Goal: Check status: Check status

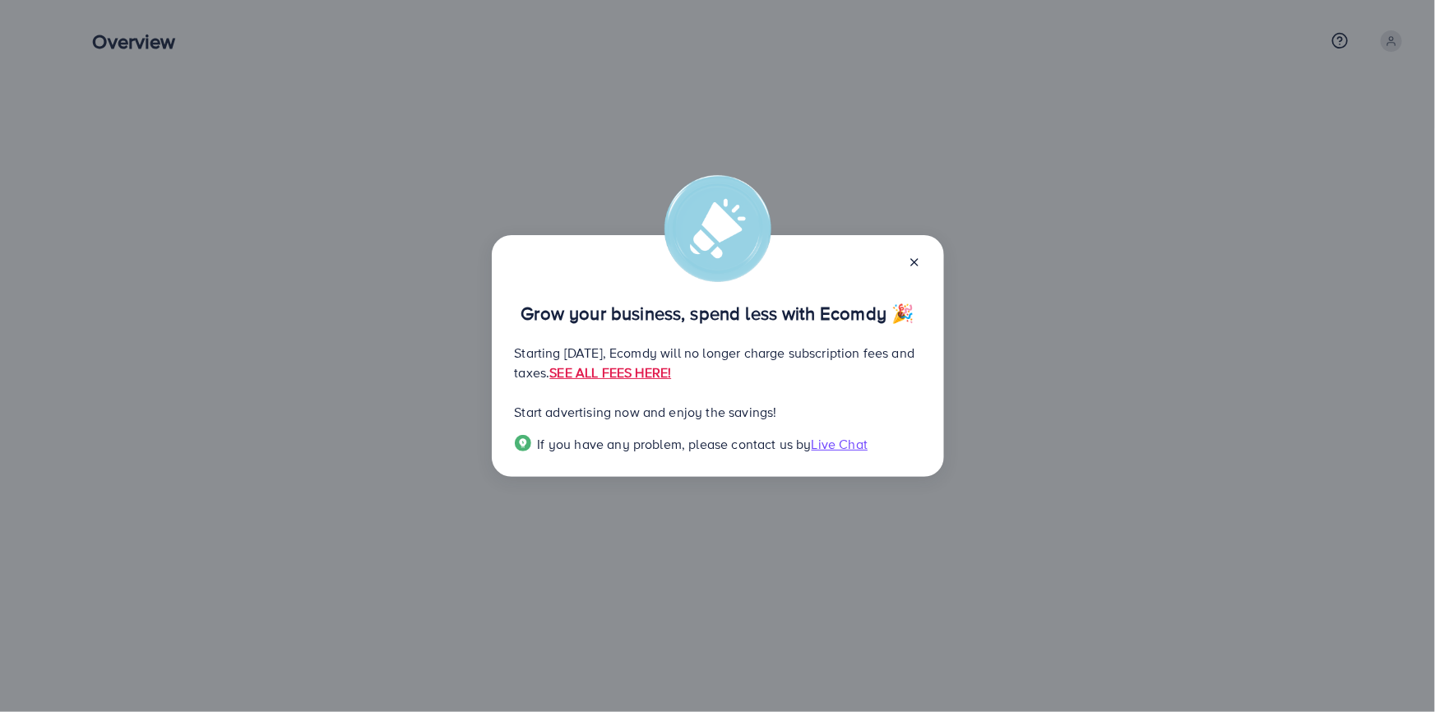
click at [906, 262] on div at bounding box center [908, 261] width 26 height 19
click at [912, 260] on line at bounding box center [914, 262] width 7 height 7
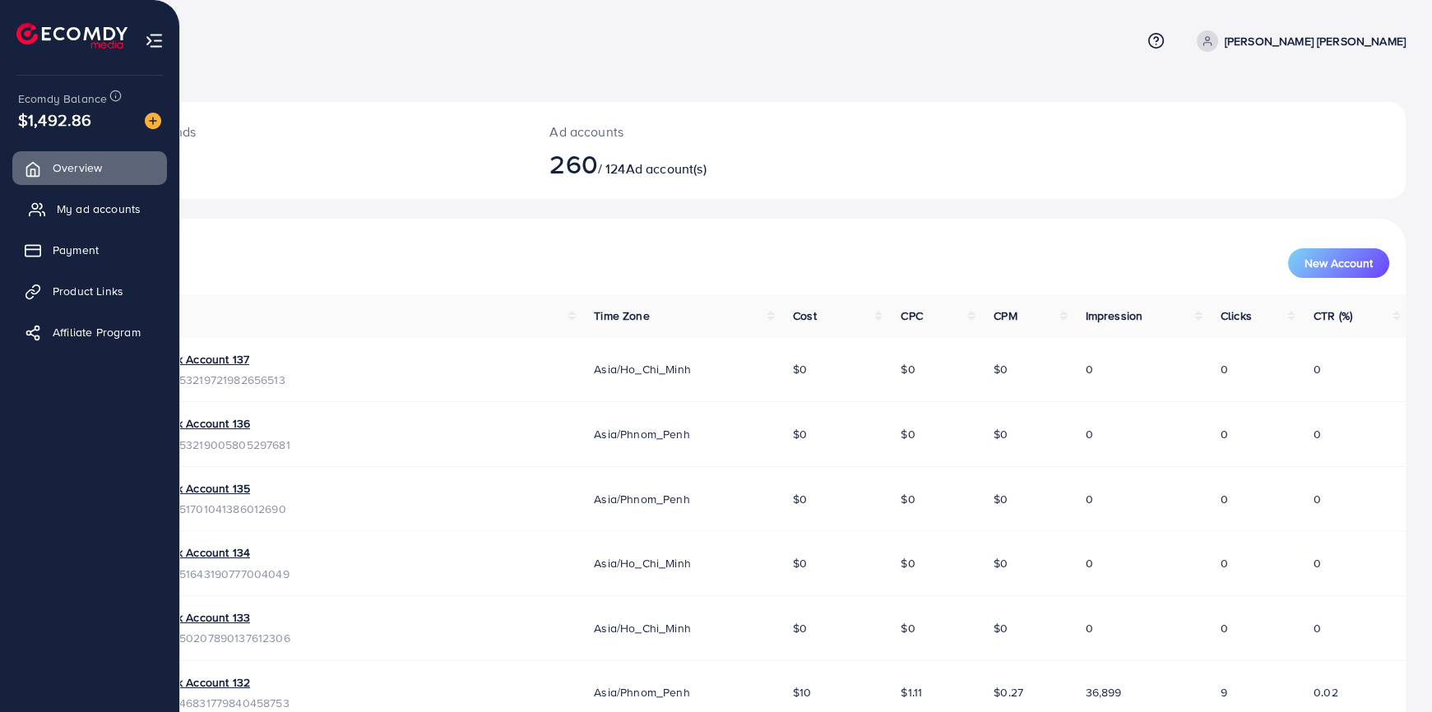
click at [51, 210] on link "My ad accounts" at bounding box center [89, 208] width 155 height 33
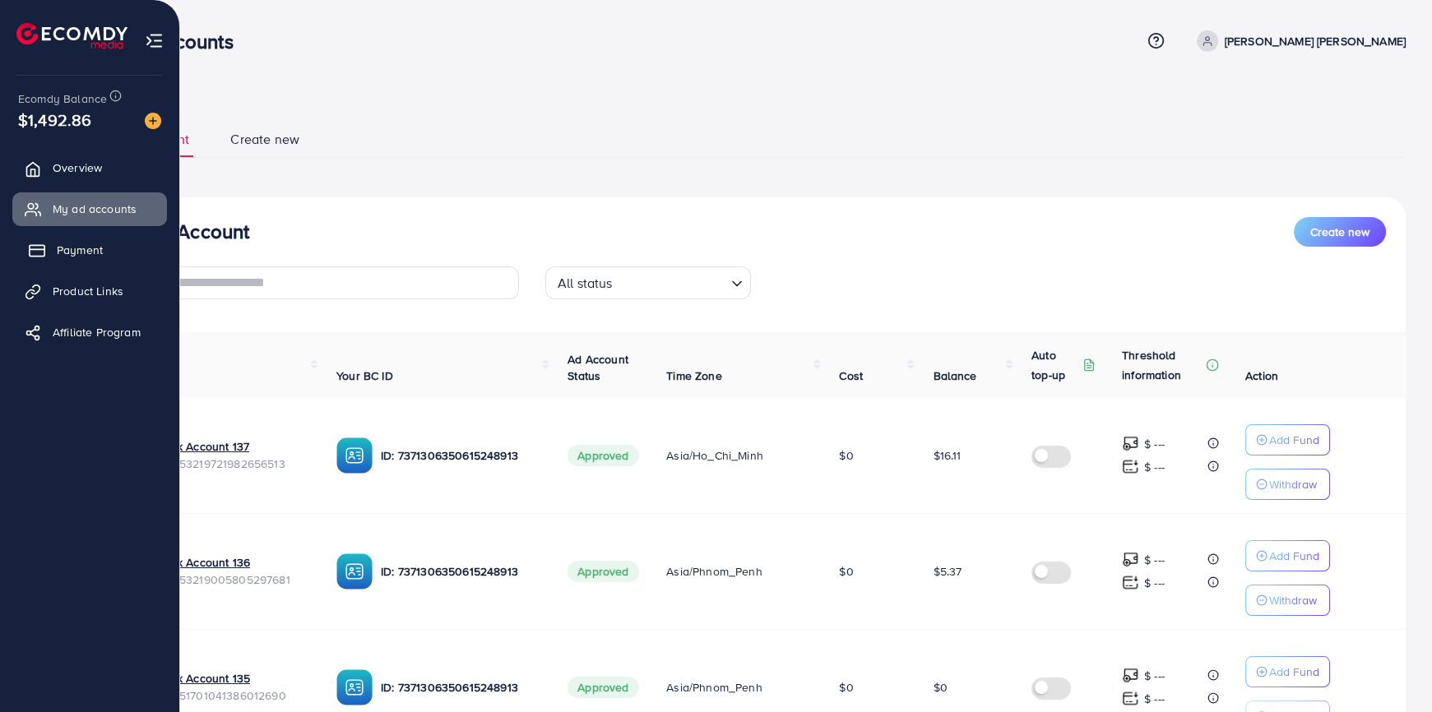
click at [79, 239] on link "Payment" at bounding box center [89, 250] width 155 height 33
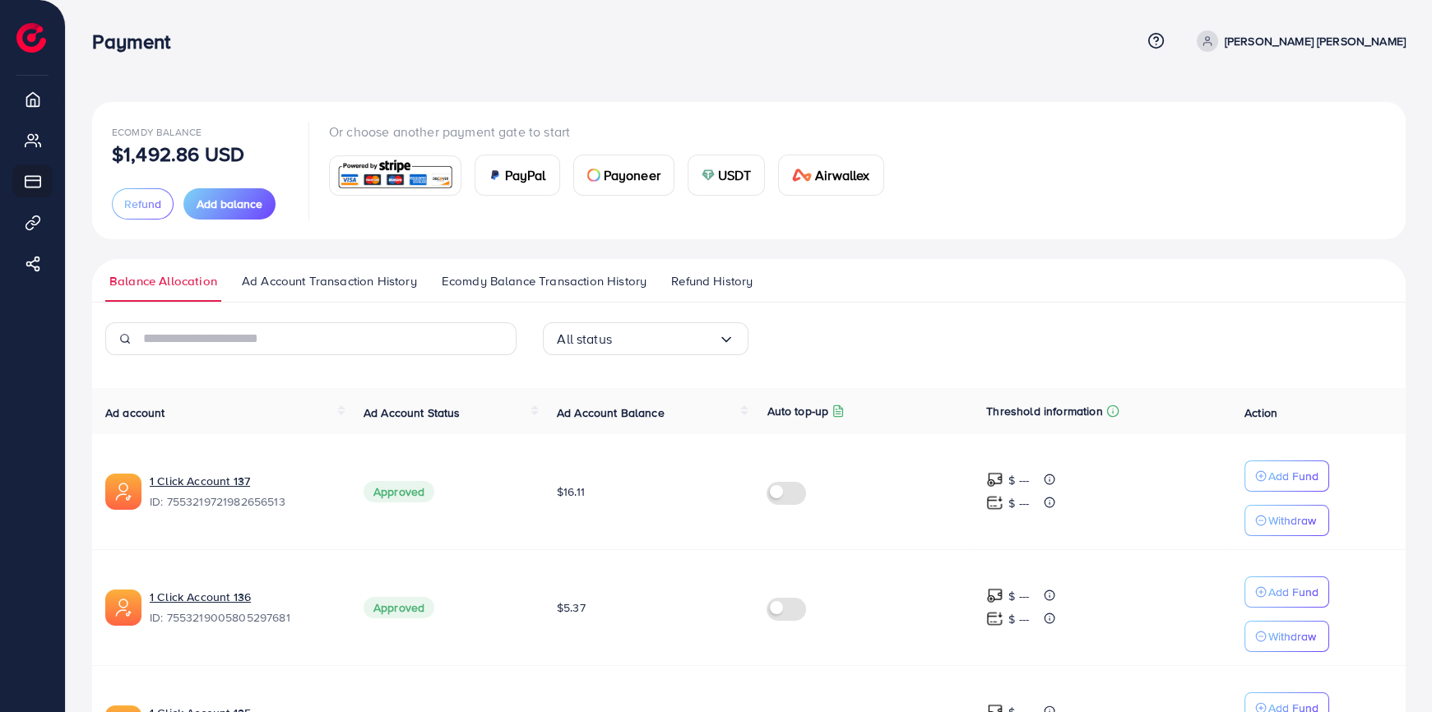
click at [353, 281] on span "Ad Account Transaction History" at bounding box center [329, 281] width 175 height 18
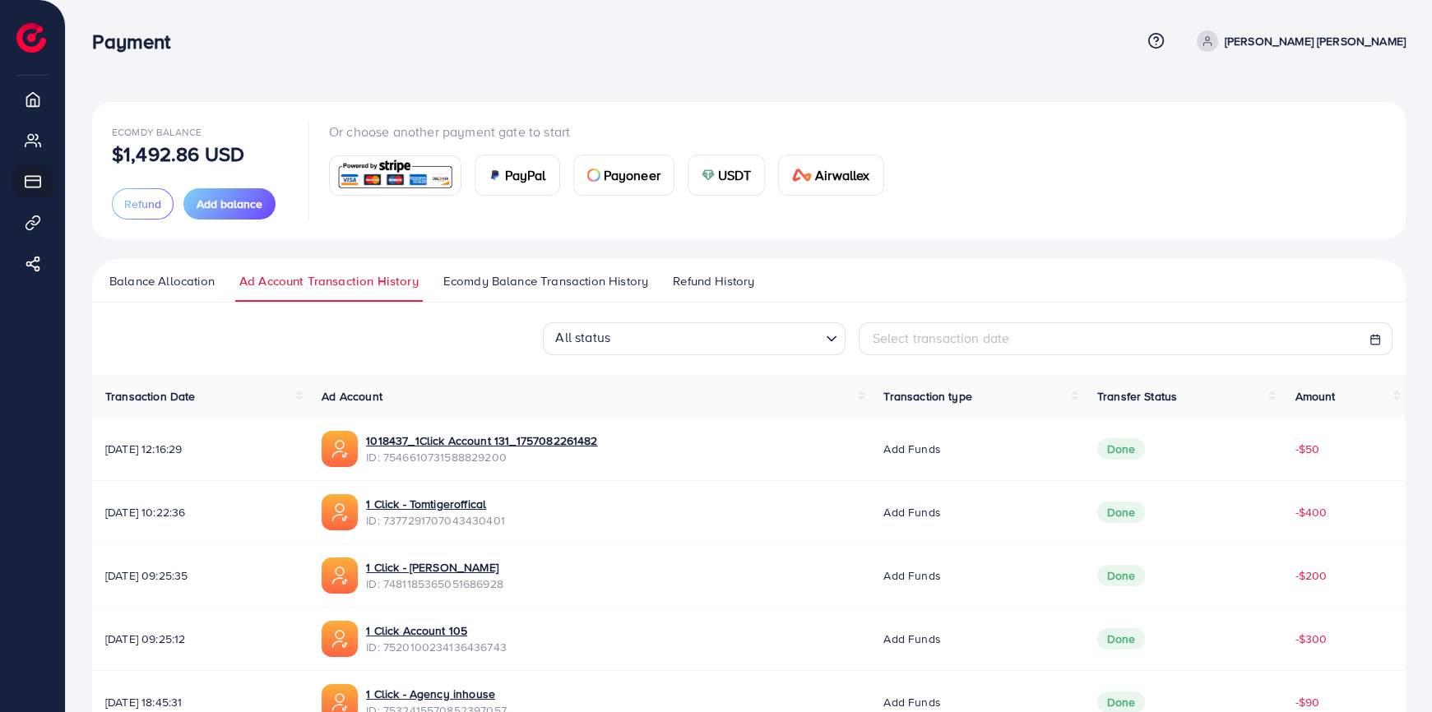
click at [1125, 341] on div "Select transaction date" at bounding box center [1126, 338] width 506 height 19
select select "*"
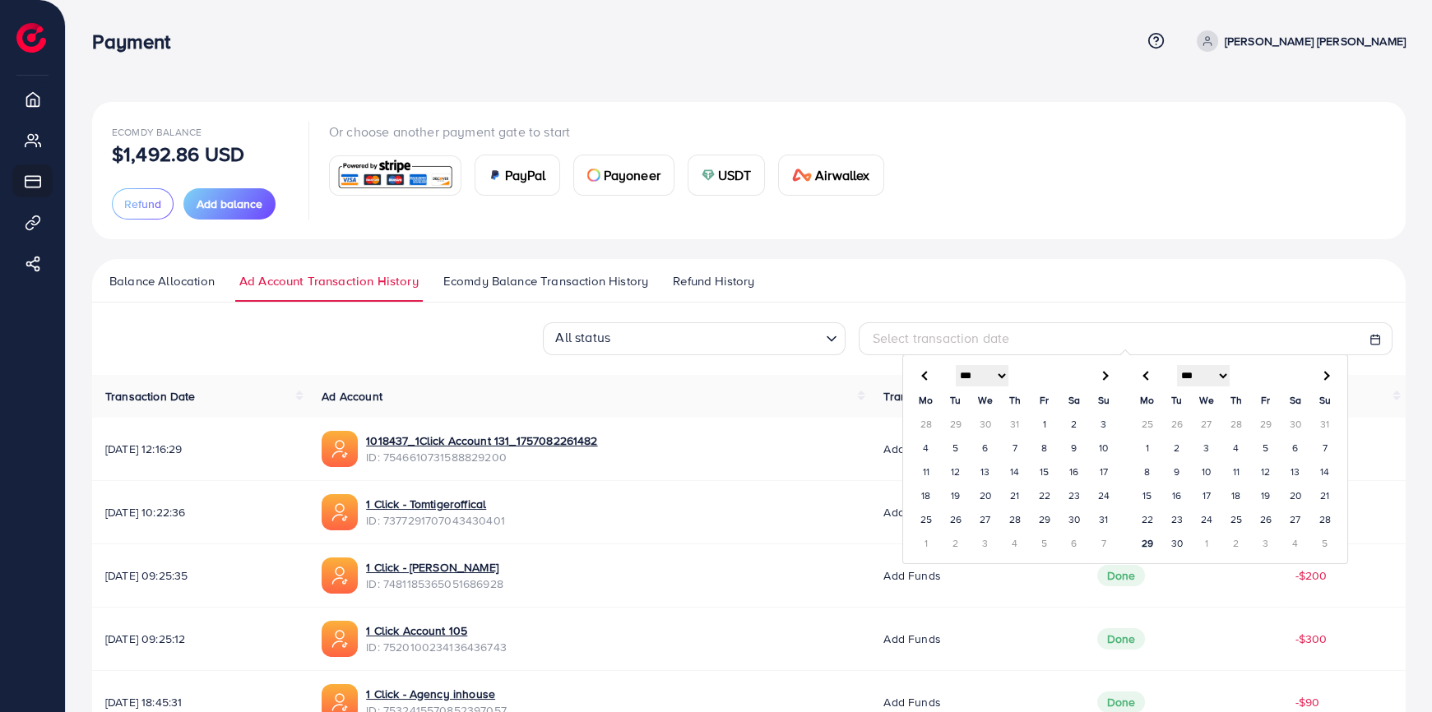
click at [1176, 513] on td "23" at bounding box center [1177, 520] width 30 height 24
click at [1176, 531] on td "30" at bounding box center [1177, 543] width 30 height 24
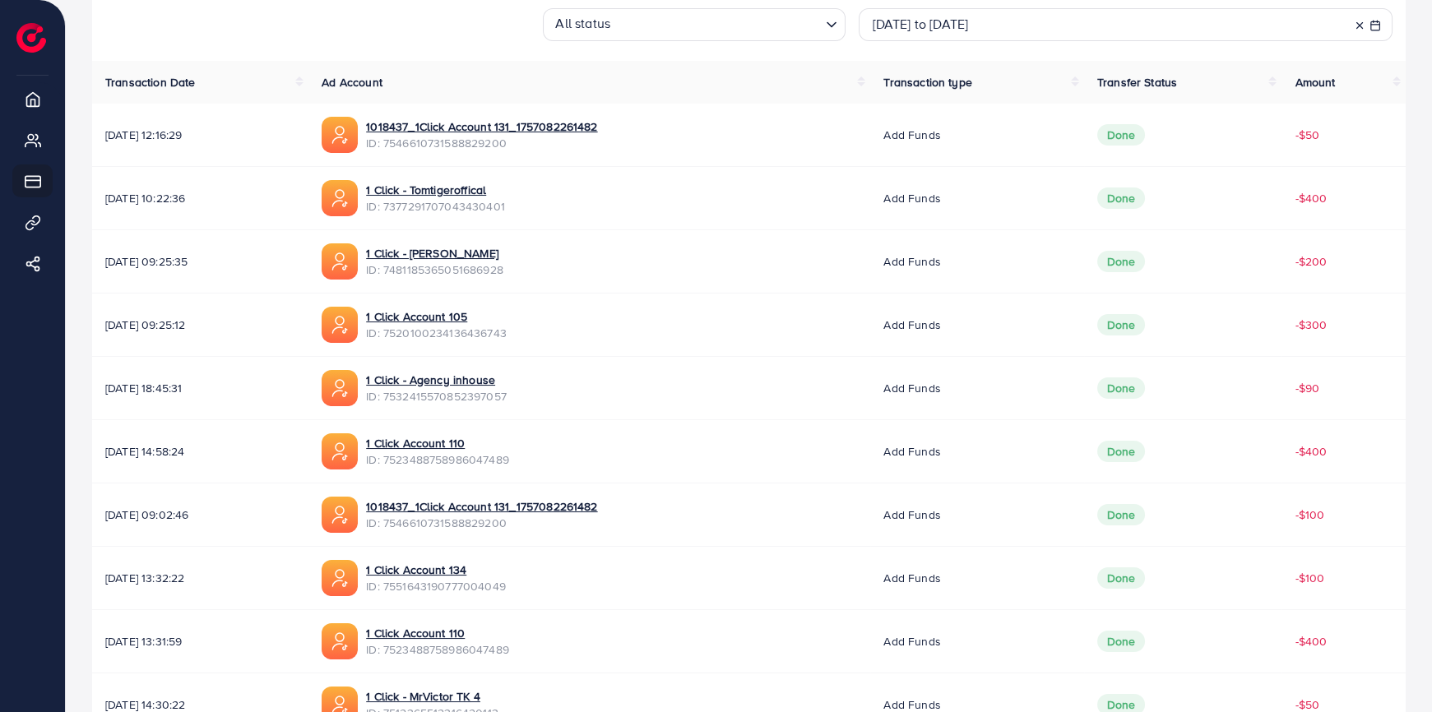
scroll to position [420, 0]
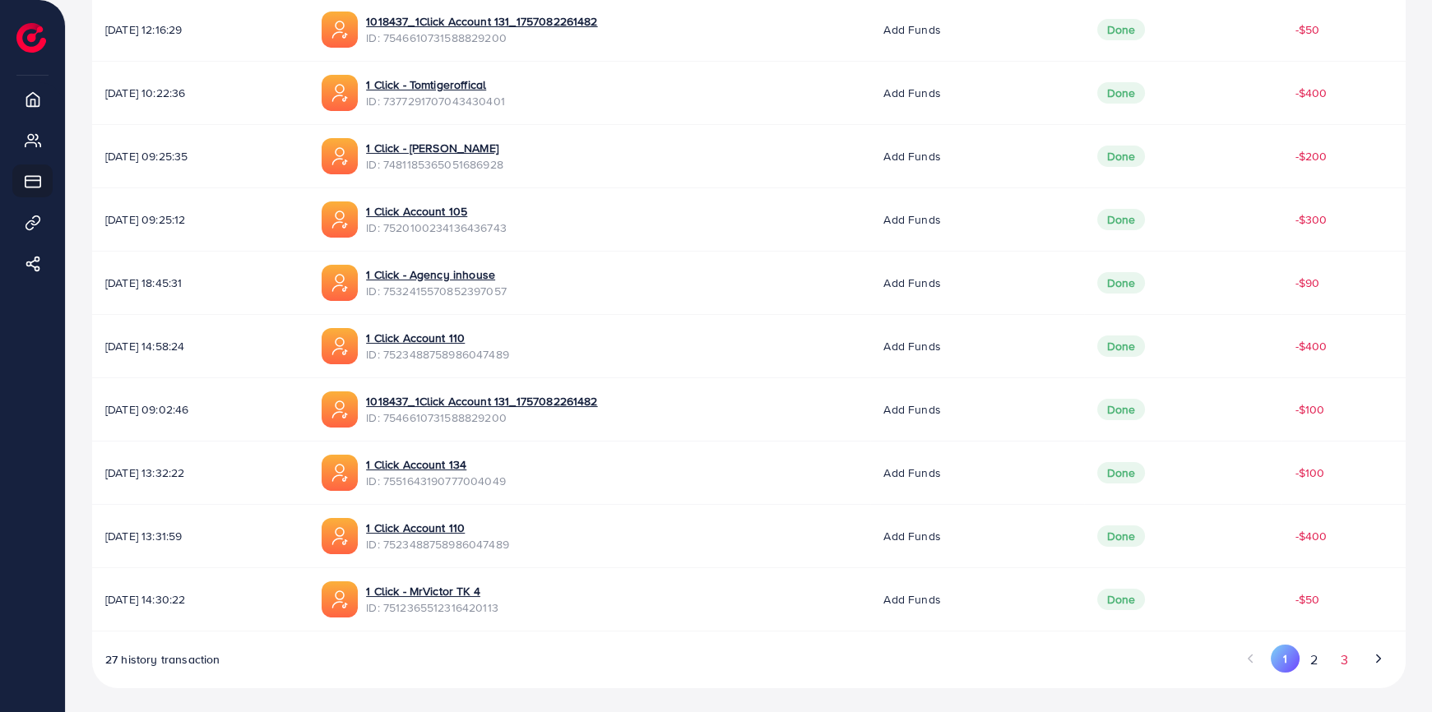
click at [1353, 661] on button "3" at bounding box center [1344, 660] width 30 height 30
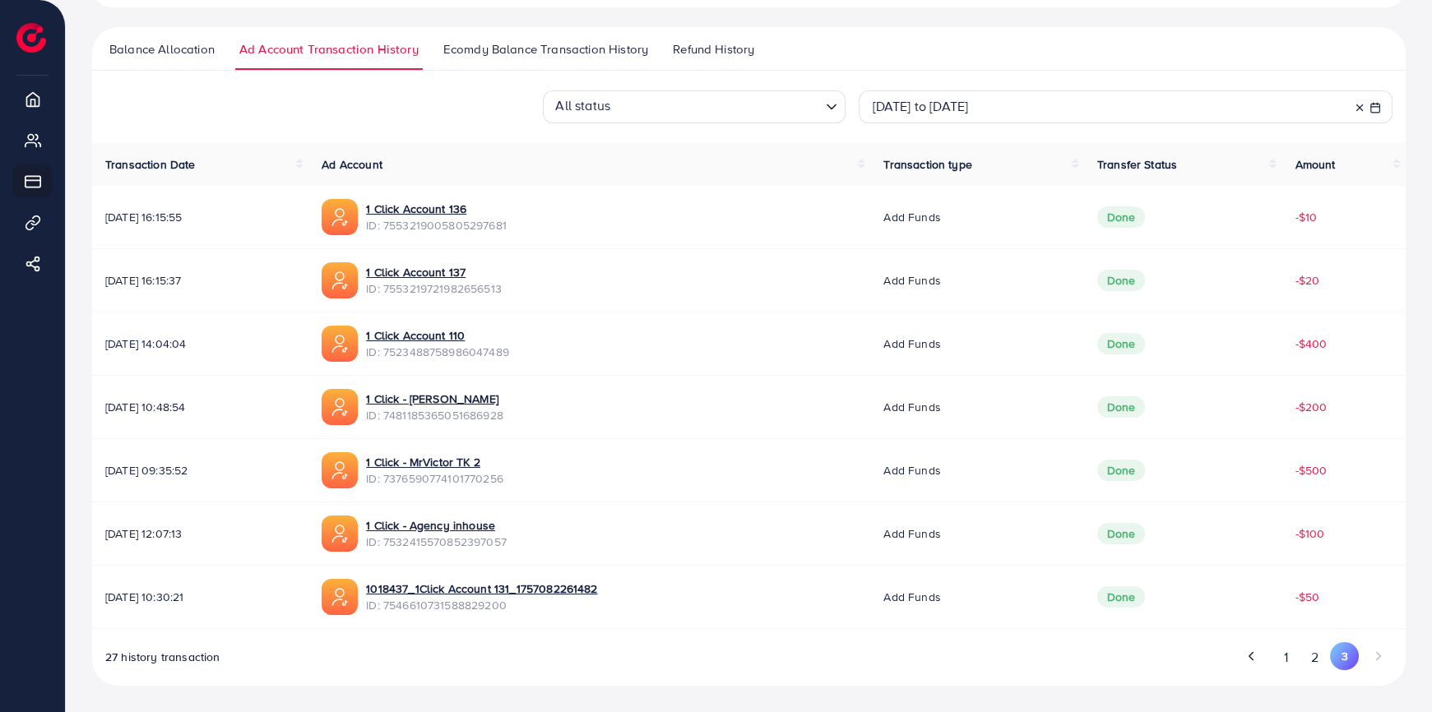
scroll to position [230, 0]
click at [480, 484] on span "ID: 7376590774101770256" at bounding box center [434, 480] width 137 height 16
copy span "7376590774101770256"
click at [503, 406] on link "1 Click - [PERSON_NAME]" at bounding box center [434, 400] width 137 height 16
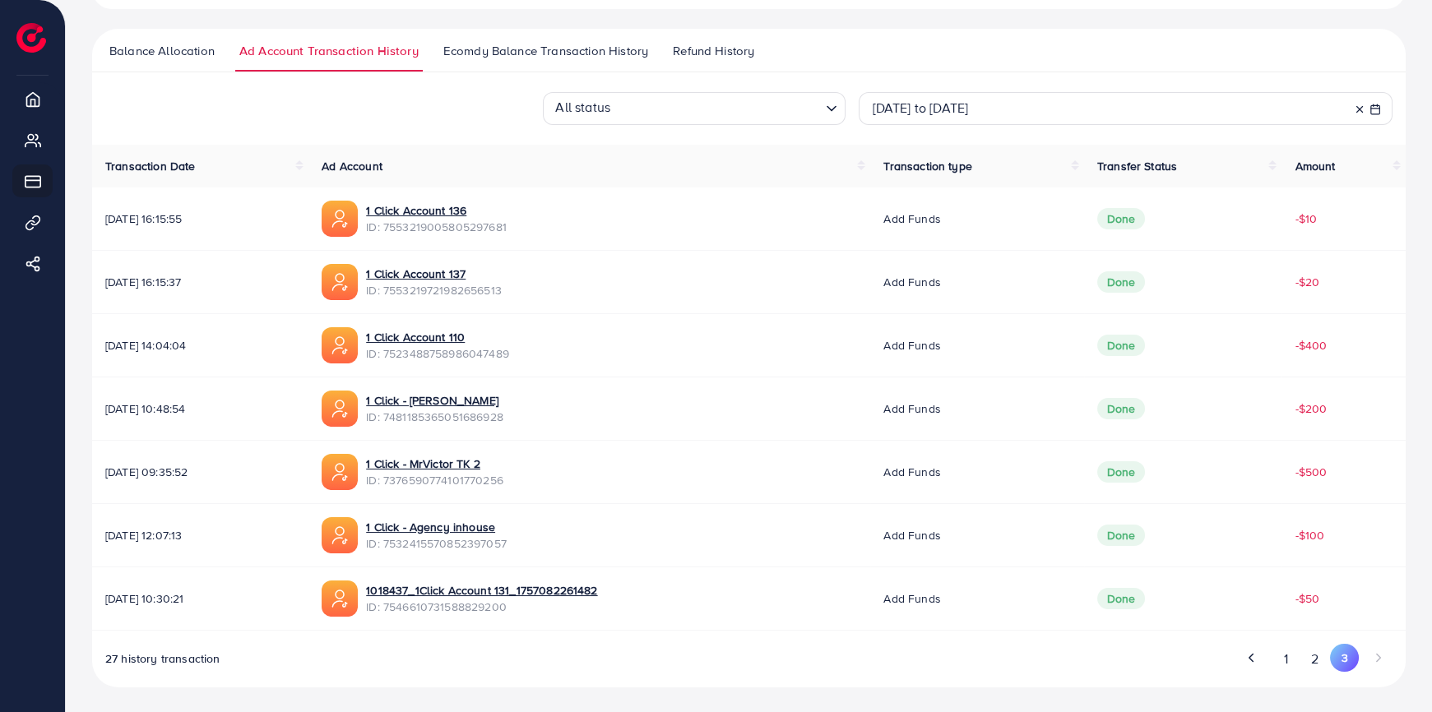
click at [503, 419] on span "ID: 7481185365051686928" at bounding box center [434, 417] width 137 height 16
copy span "7481185365051686928"
click at [497, 357] on span "ID: 7523488758986047489" at bounding box center [437, 353] width 143 height 16
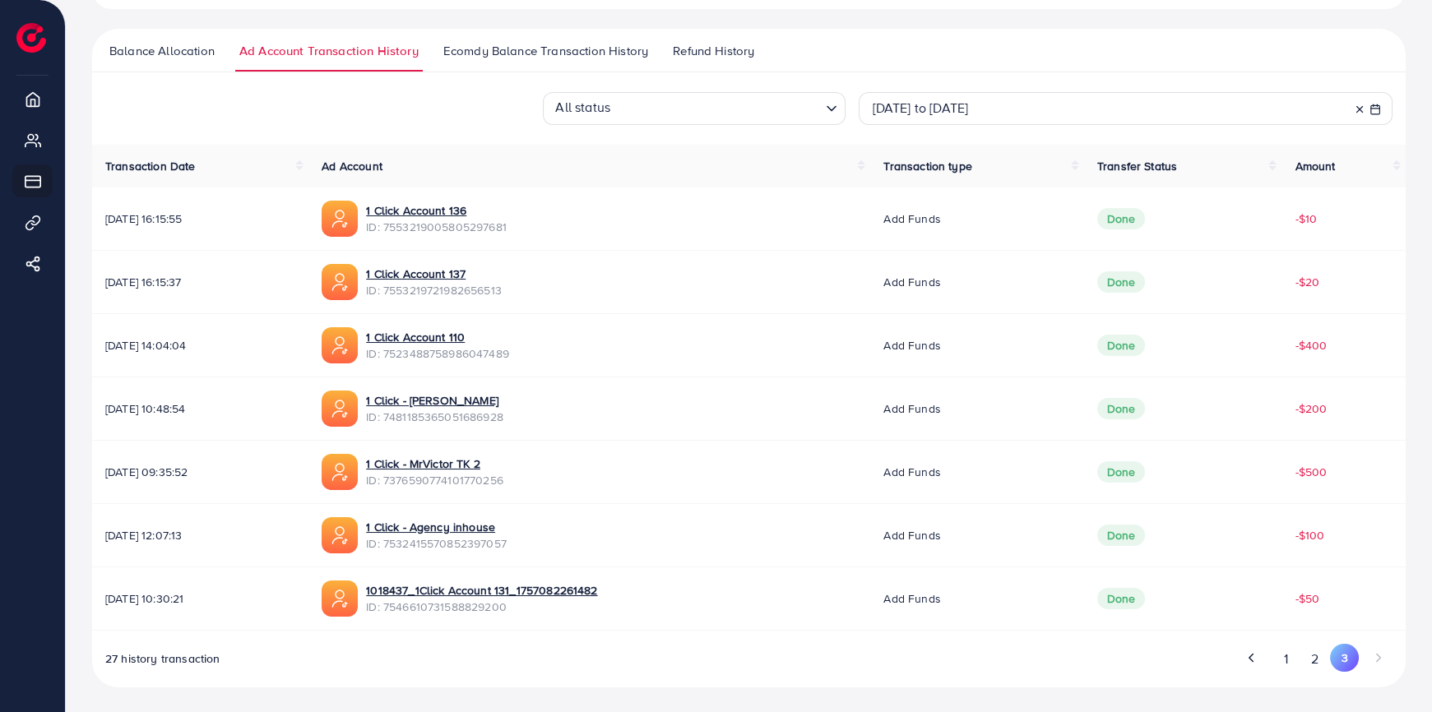
copy span "7523488758986047489"
click at [502, 288] on span "ID: 7553219721982656513" at bounding box center [434, 290] width 136 height 16
copy span "7553219721982656513"
click at [507, 220] on span "ID: 7553219005805297681" at bounding box center [436, 227] width 141 height 16
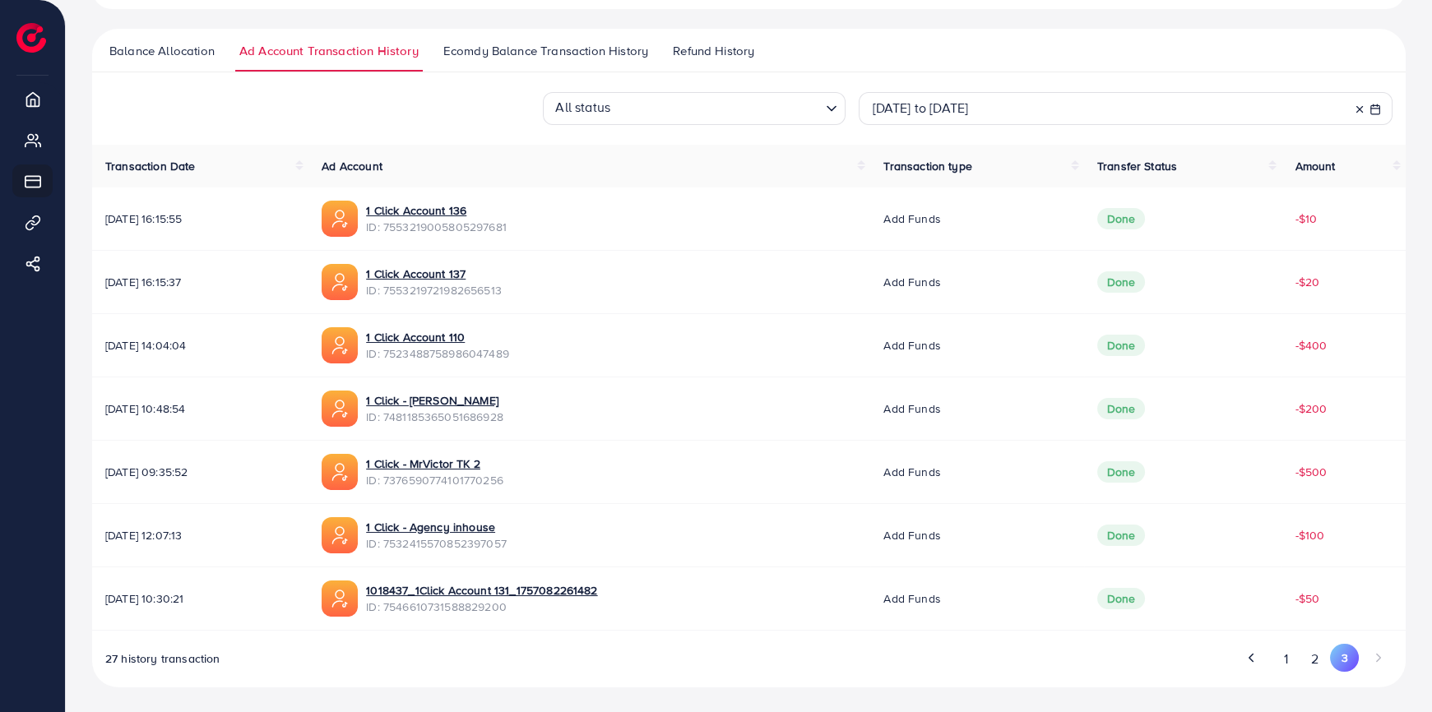
click at [507, 220] on span "ID: 7553219005805297681" at bounding box center [436, 227] width 141 height 16
copy span "7553219005805297681"
click at [1312, 661] on button "2" at bounding box center [1316, 659] width 30 height 30
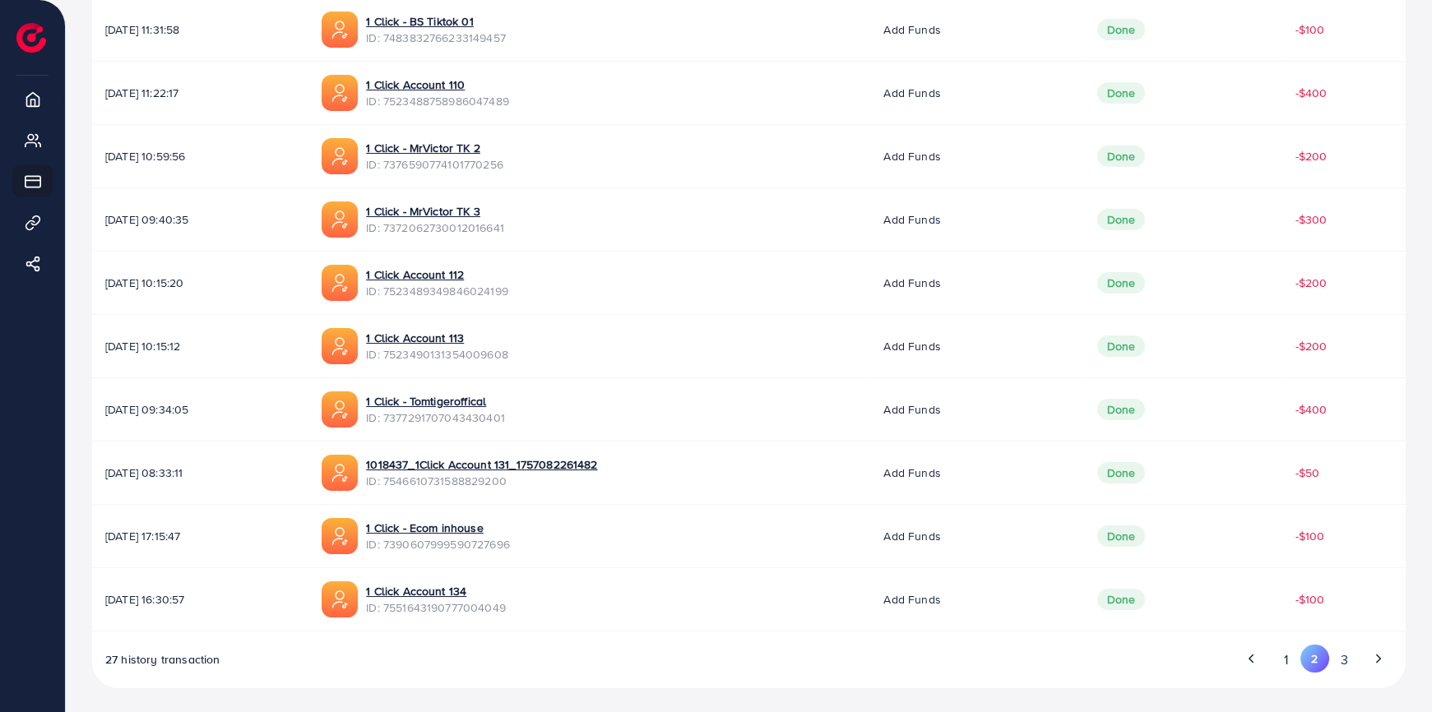
scroll to position [420, 0]
click at [506, 605] on span "ID: 7551643190777004049" at bounding box center [436, 608] width 140 height 16
copy span "7551643190777004049"
click at [510, 546] on span "ID: 7390607999590727696" at bounding box center [438, 544] width 144 height 16
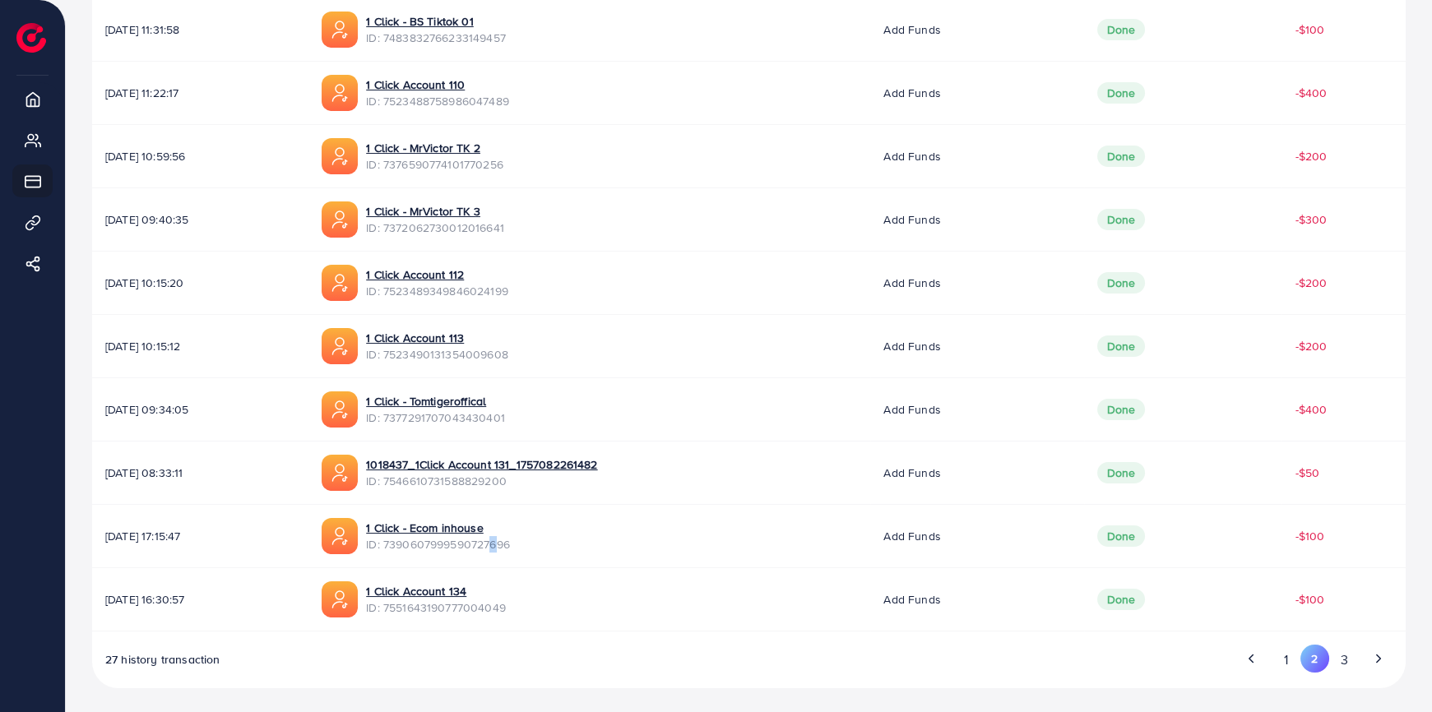
click at [510, 546] on span "ID: 7390607999590727696" at bounding box center [438, 544] width 144 height 16
copy span "7"
click at [458, 543] on span "ID: 7390607999590727696" at bounding box center [438, 544] width 144 height 16
copy span "7390607999590727696"
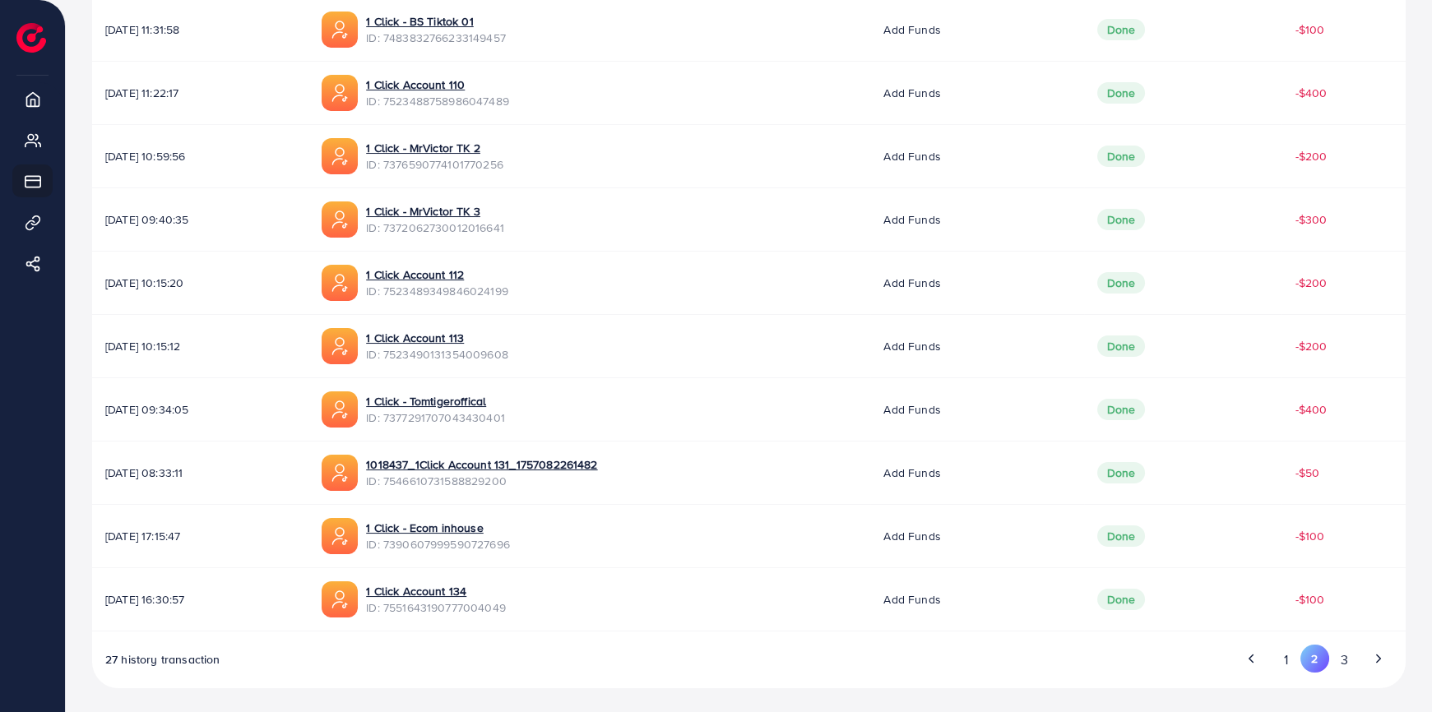
click at [502, 479] on span "ID: 7546610731588829200" at bounding box center [481, 481] width 231 height 16
copy span "7546610731588829200"
click at [489, 418] on span "ID: 7377291707043430401" at bounding box center [435, 418] width 139 height 16
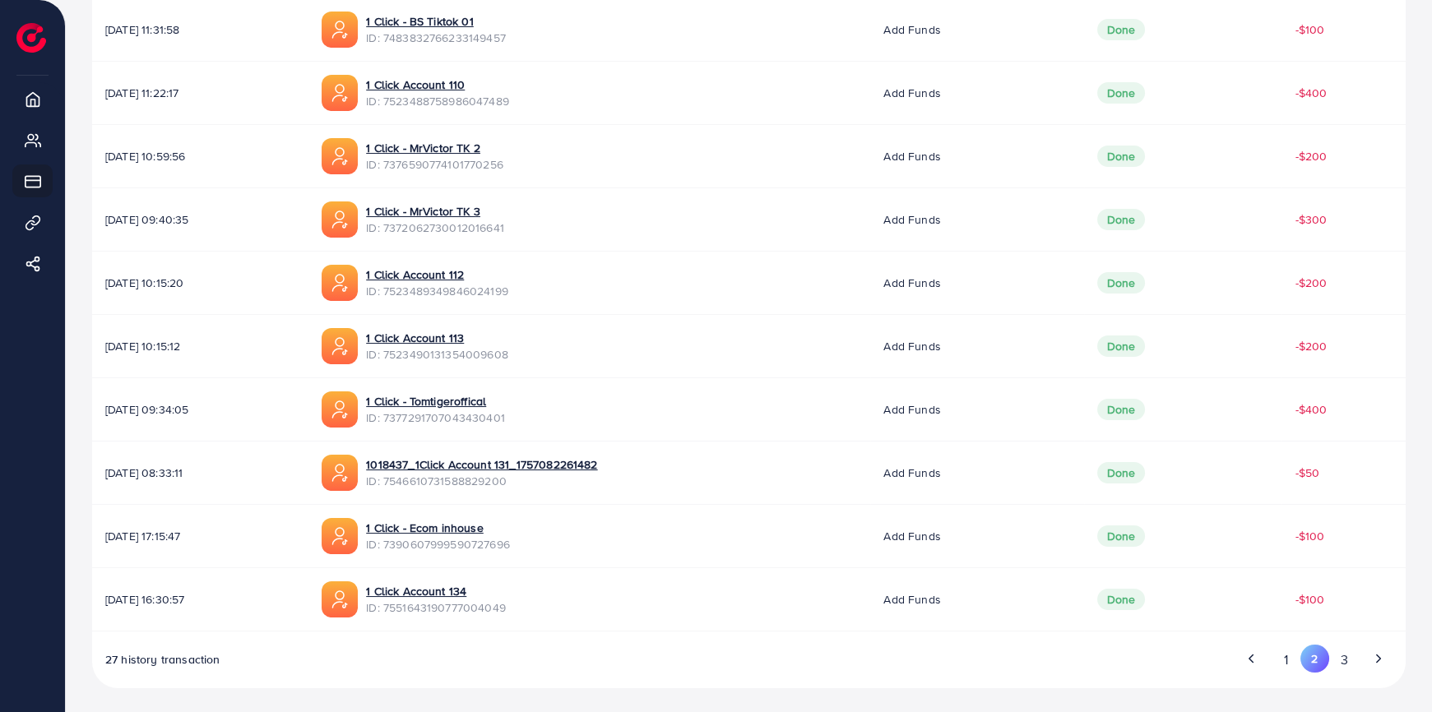
copy span "7377291707043430401"
click at [508, 353] on span "ID: 7523490131354009608" at bounding box center [437, 354] width 142 height 16
click at [508, 292] on span "ID: 7523489349846024199" at bounding box center [437, 291] width 142 height 16
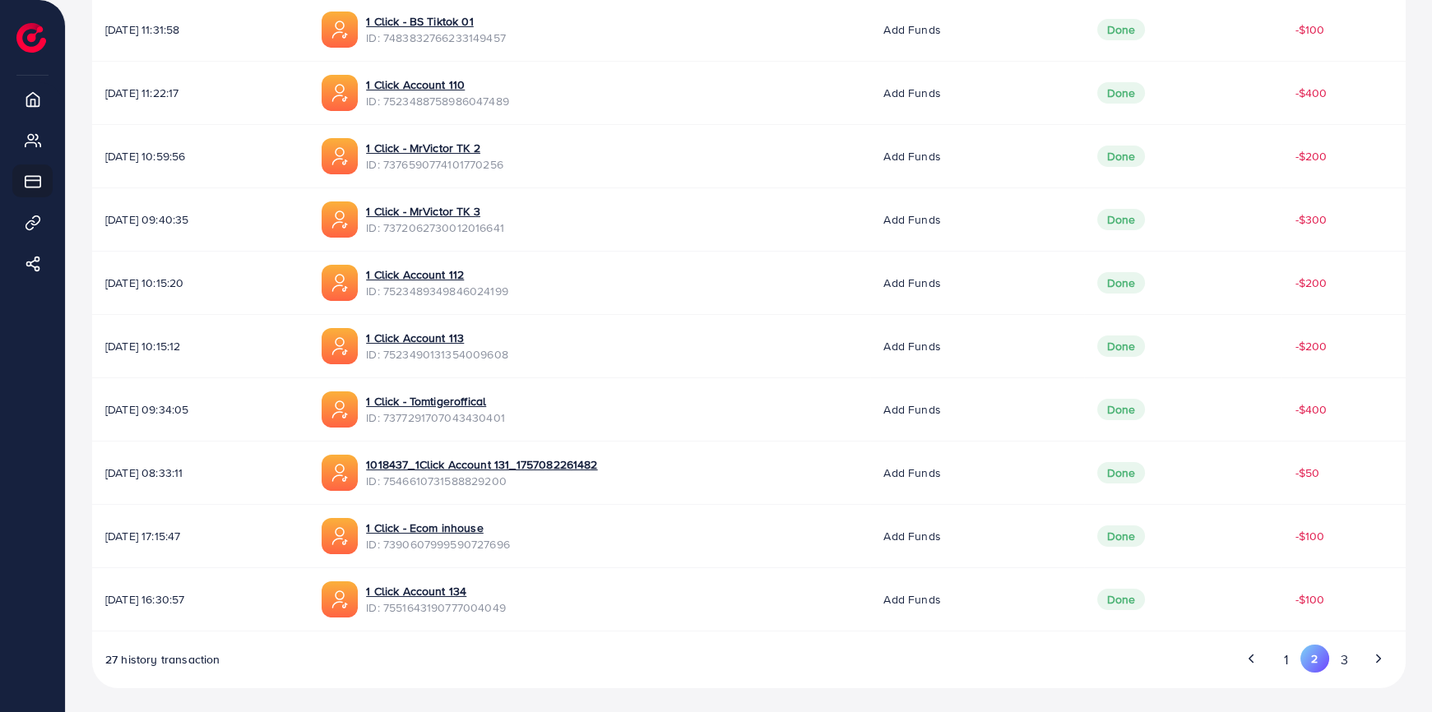
click at [494, 226] on span "ID: 7372062730012016641" at bounding box center [435, 228] width 138 height 16
click at [485, 167] on span "ID: 7376590774101770256" at bounding box center [434, 164] width 137 height 16
click at [509, 102] on span "ID: 7523488758986047489" at bounding box center [437, 101] width 143 height 16
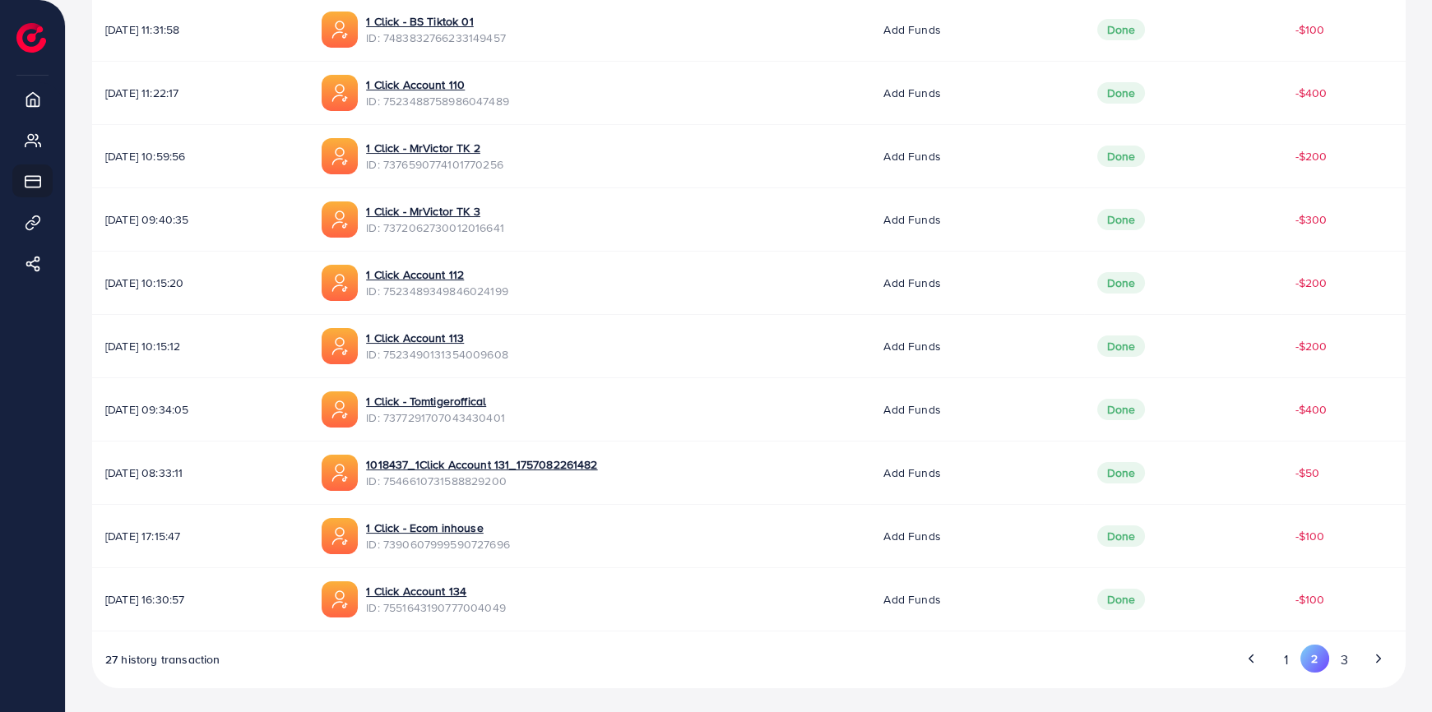
click at [509, 102] on span "ID: 7523488758986047489" at bounding box center [437, 101] width 143 height 16
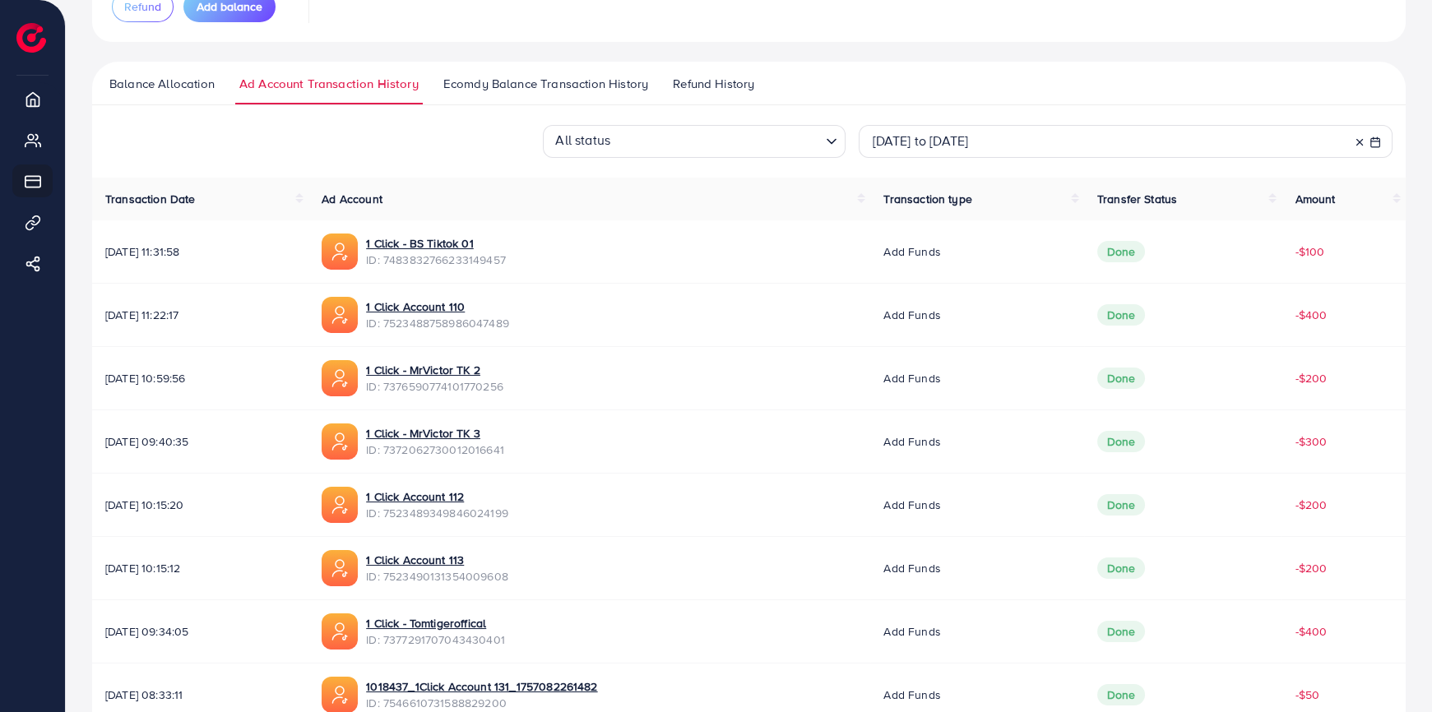
scroll to position [196, 0]
click at [506, 260] on span "ID: 7483832766233149457" at bounding box center [436, 261] width 140 height 16
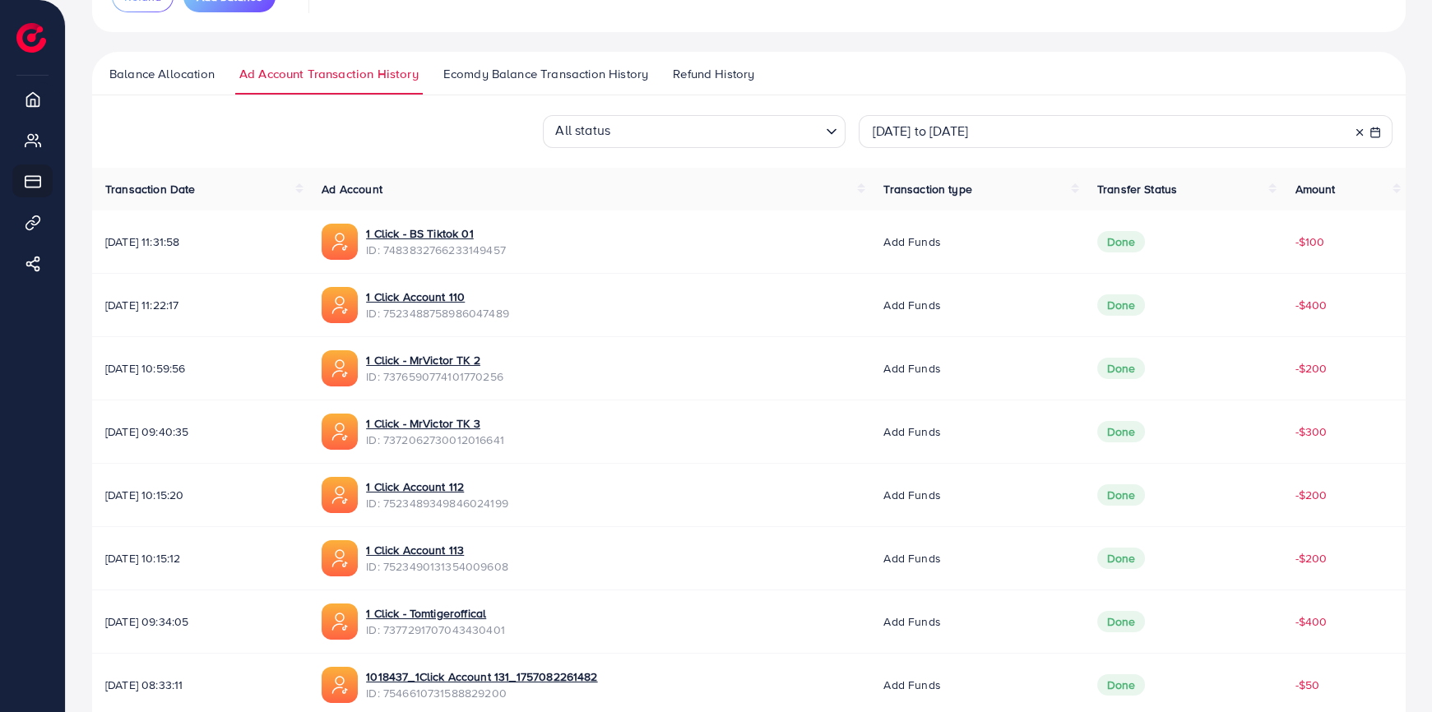
scroll to position [420, 0]
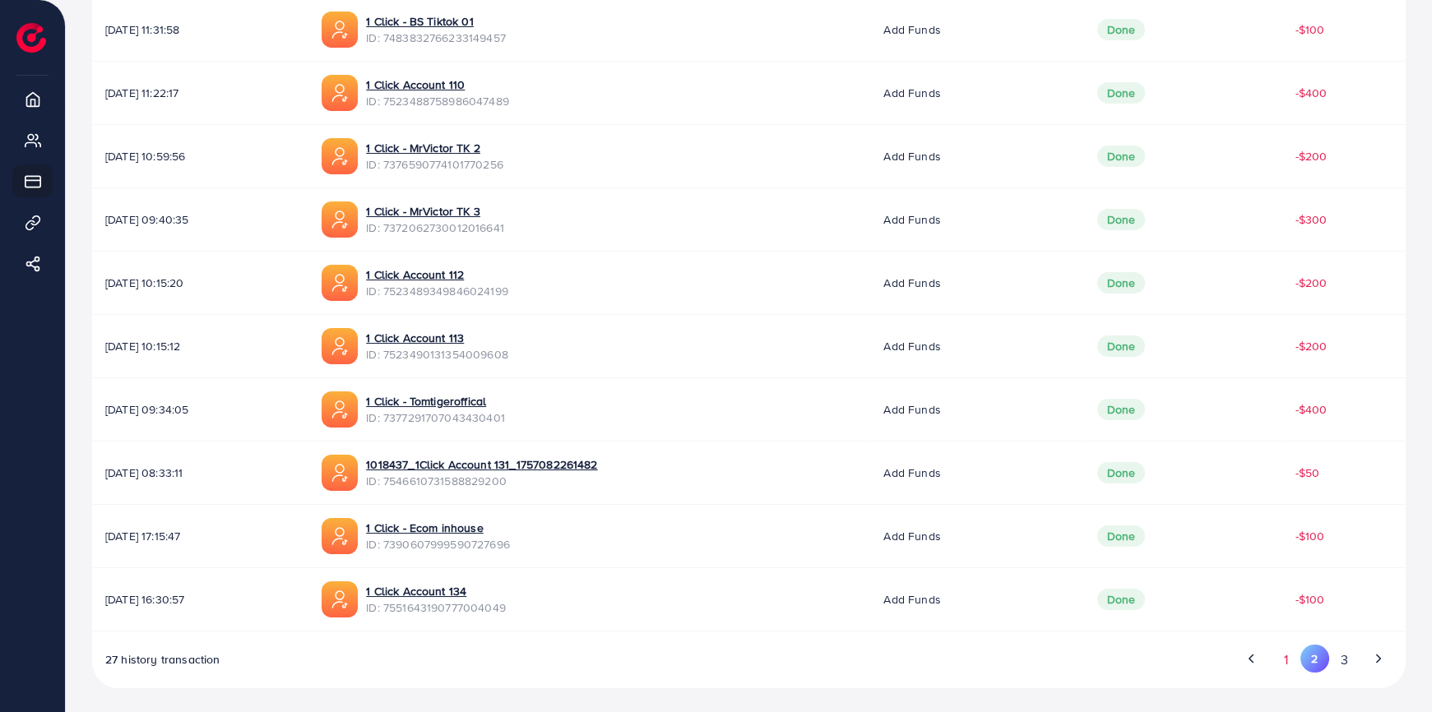
click at [1289, 661] on button "1" at bounding box center [1286, 660] width 29 height 30
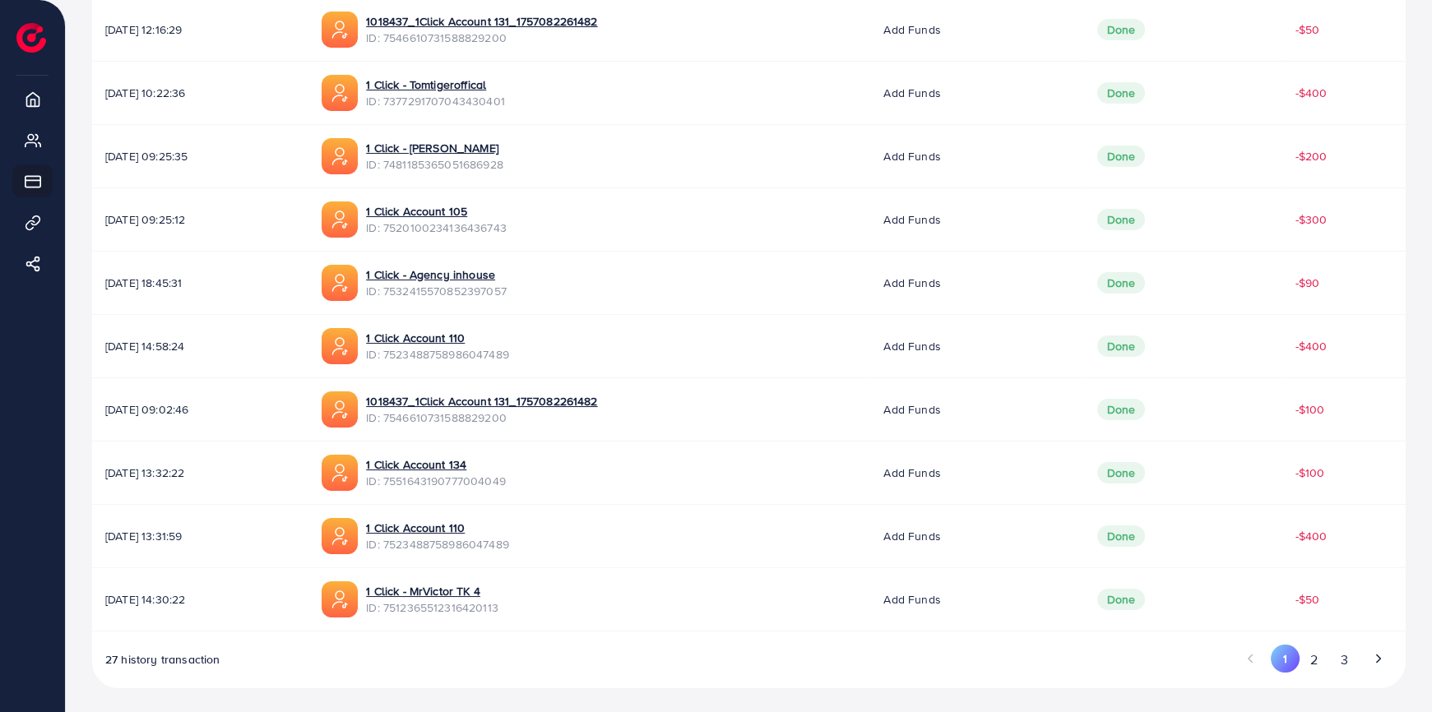
click at [482, 607] on span "ID: 7512365512316420113" at bounding box center [432, 608] width 132 height 16
click at [509, 539] on span "ID: 7523488758986047489" at bounding box center [437, 544] width 143 height 16
click at [506, 478] on span "ID: 7551643190777004049" at bounding box center [436, 481] width 140 height 16
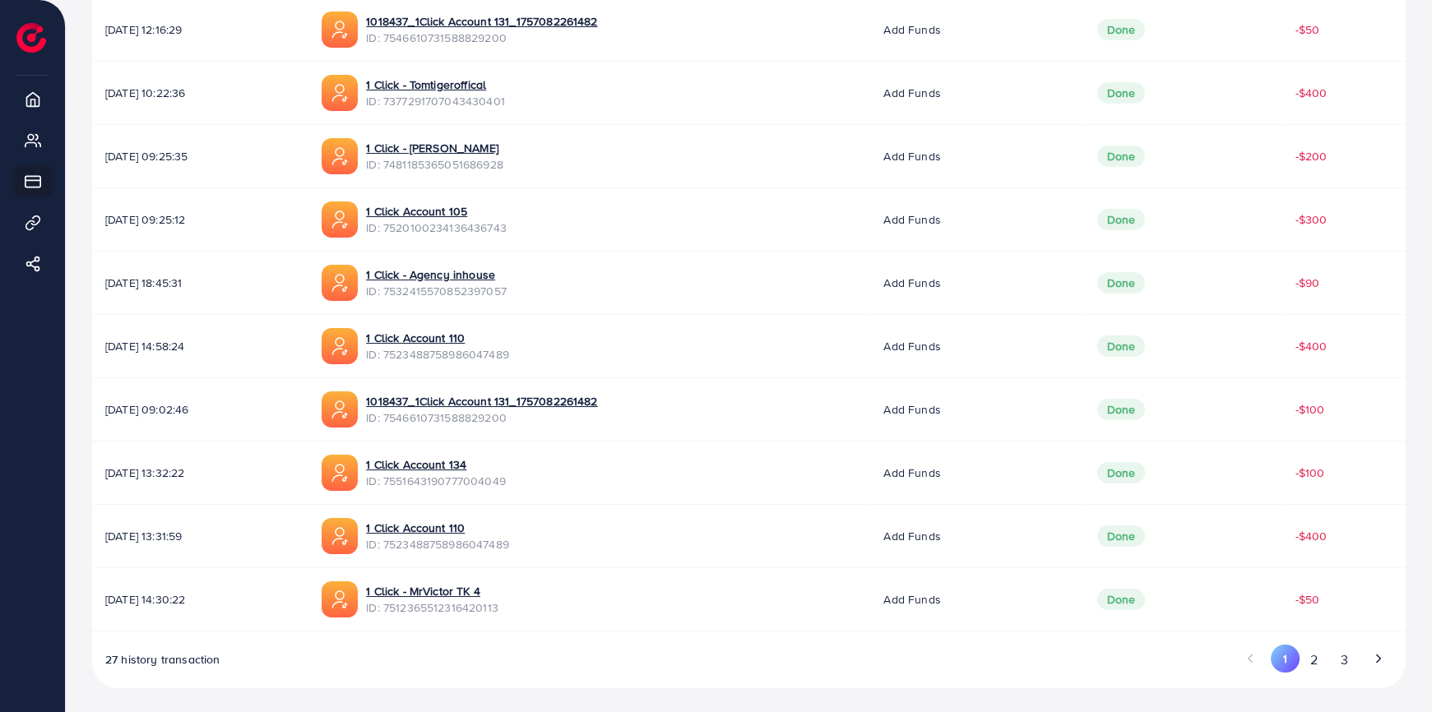
click at [506, 478] on span "ID: 7551643190777004049" at bounding box center [436, 481] width 140 height 16
click at [518, 419] on span "ID: 7546610731588829200" at bounding box center [481, 418] width 231 height 16
click at [496, 359] on span "ID: 7523488758986047489" at bounding box center [437, 354] width 143 height 16
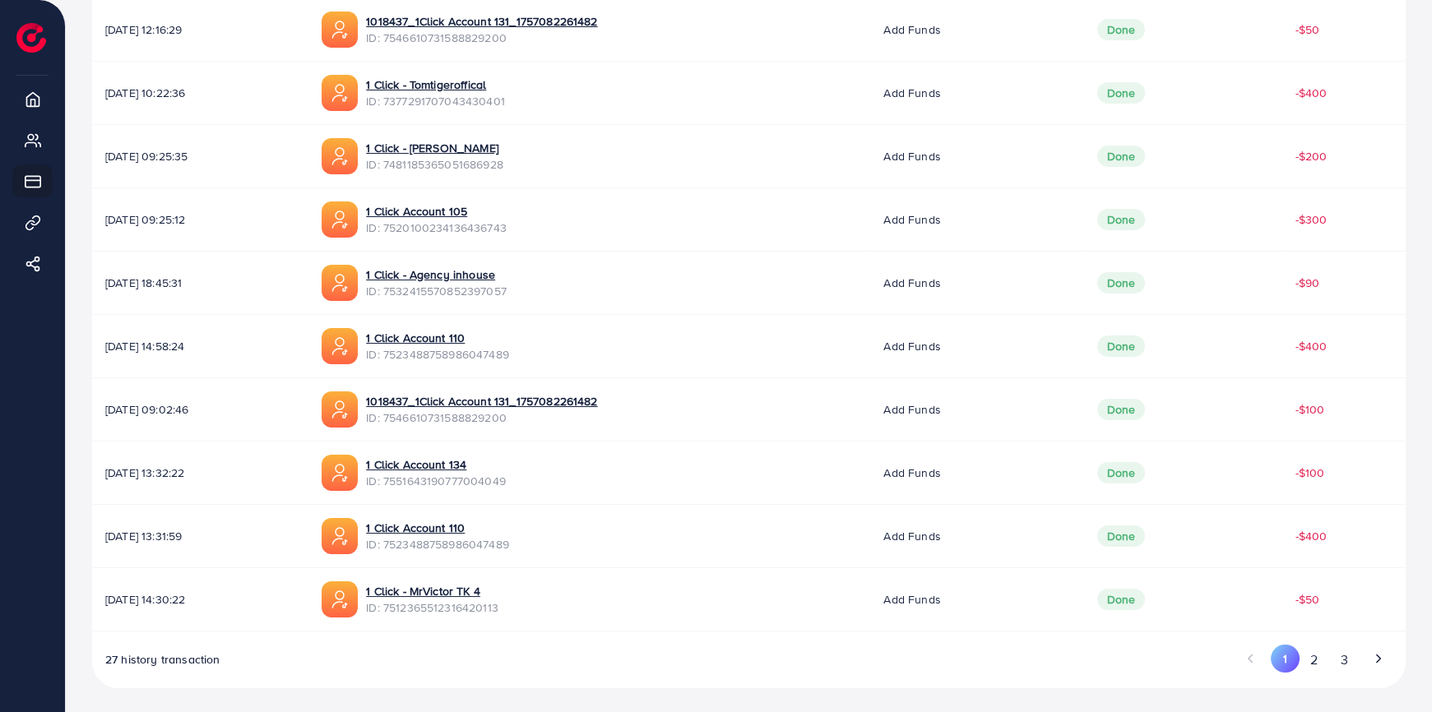
click at [507, 294] on span "ID: 7532415570852397057" at bounding box center [436, 291] width 141 height 16
click at [486, 226] on span "ID: 7520100234136436743" at bounding box center [436, 228] width 141 height 16
click at [503, 167] on span "ID: 7481185365051686928" at bounding box center [434, 164] width 137 height 16
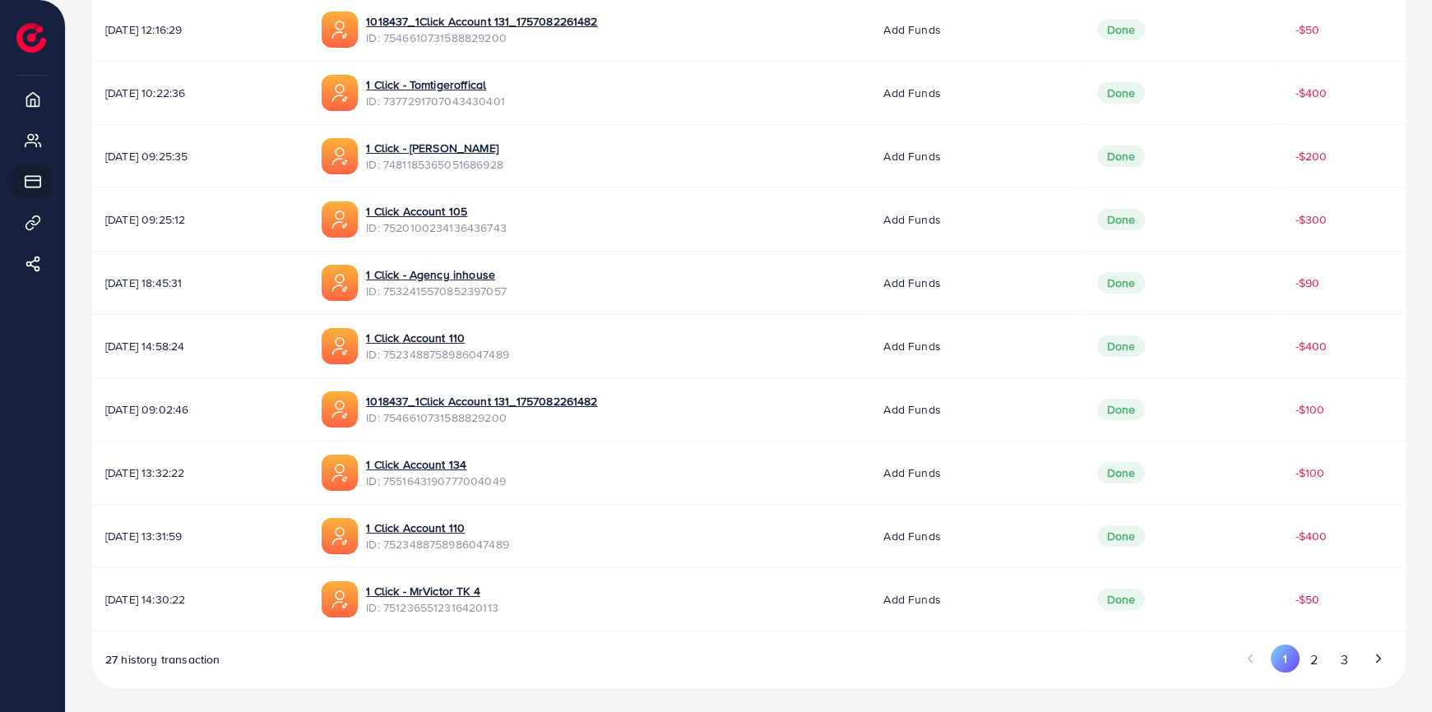
click at [503, 166] on span "ID: 7481185365051686928" at bounding box center [434, 164] width 137 height 16
click at [490, 97] on span "ID: 7377291707043430401" at bounding box center [435, 101] width 139 height 16
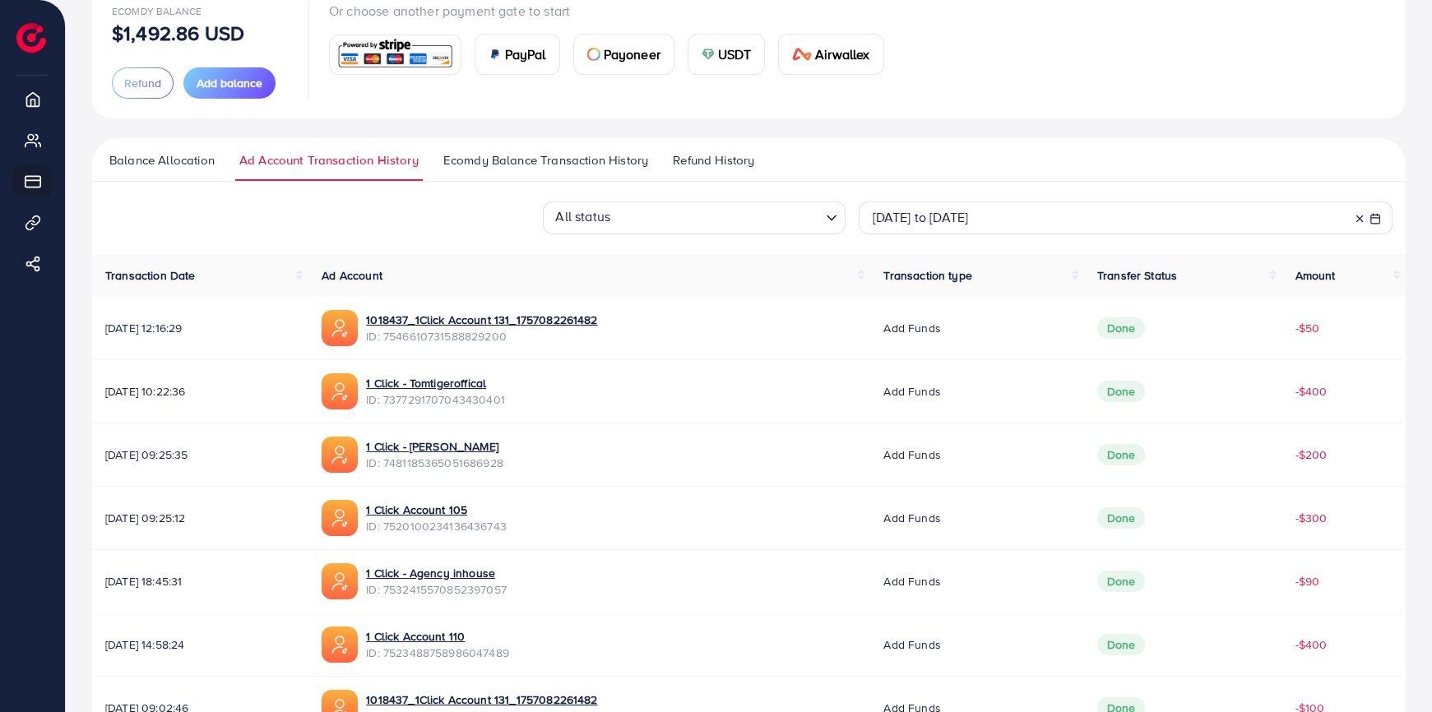
click at [509, 337] on span "ID: 7546610731588829200" at bounding box center [481, 336] width 231 height 16
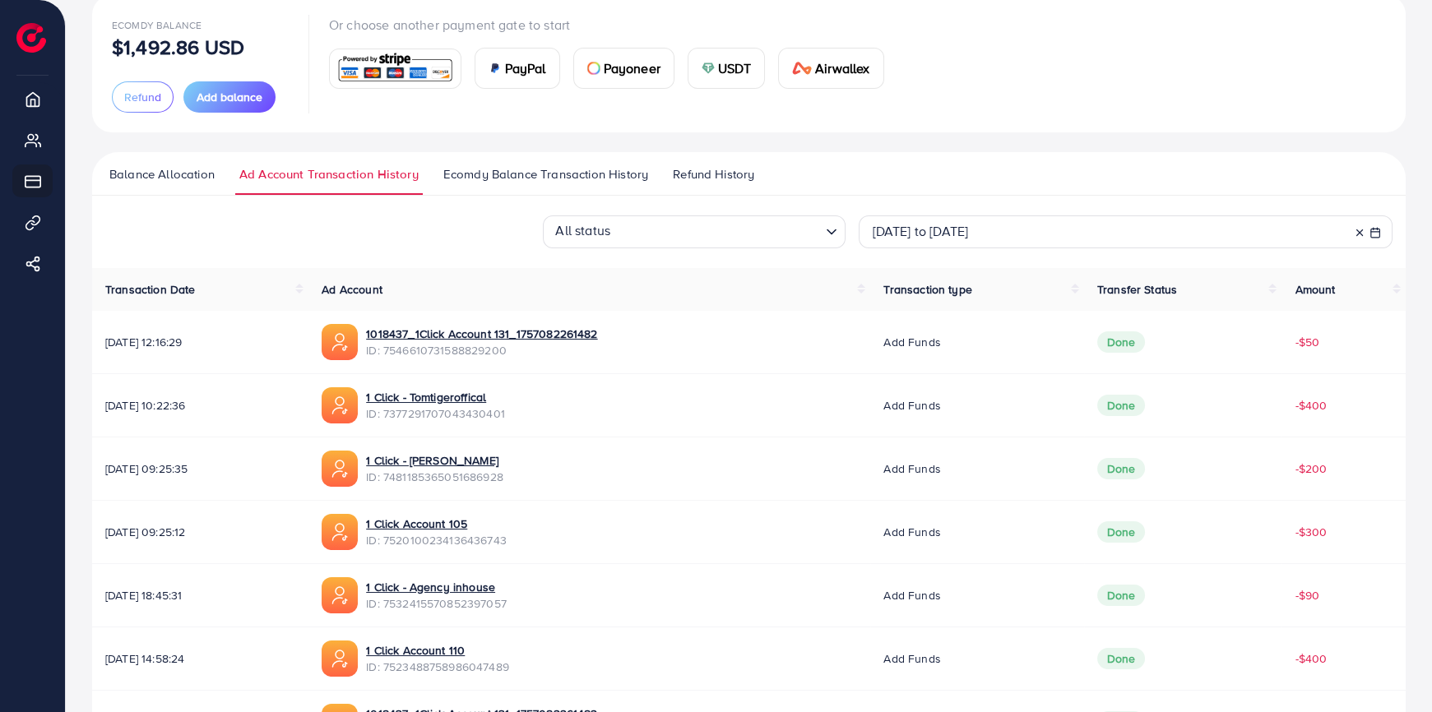
scroll to position [0, 0]
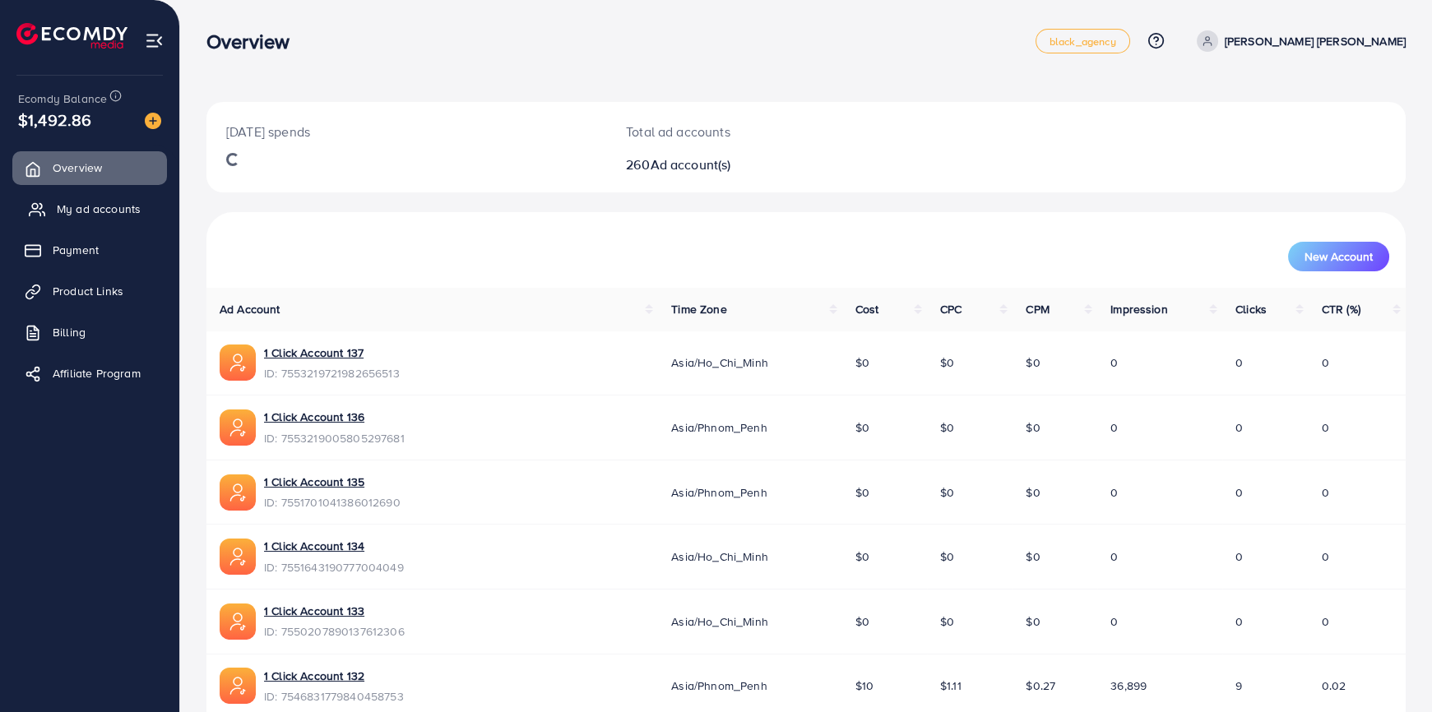
click at [107, 213] on span "My ad accounts" at bounding box center [99, 209] width 84 height 16
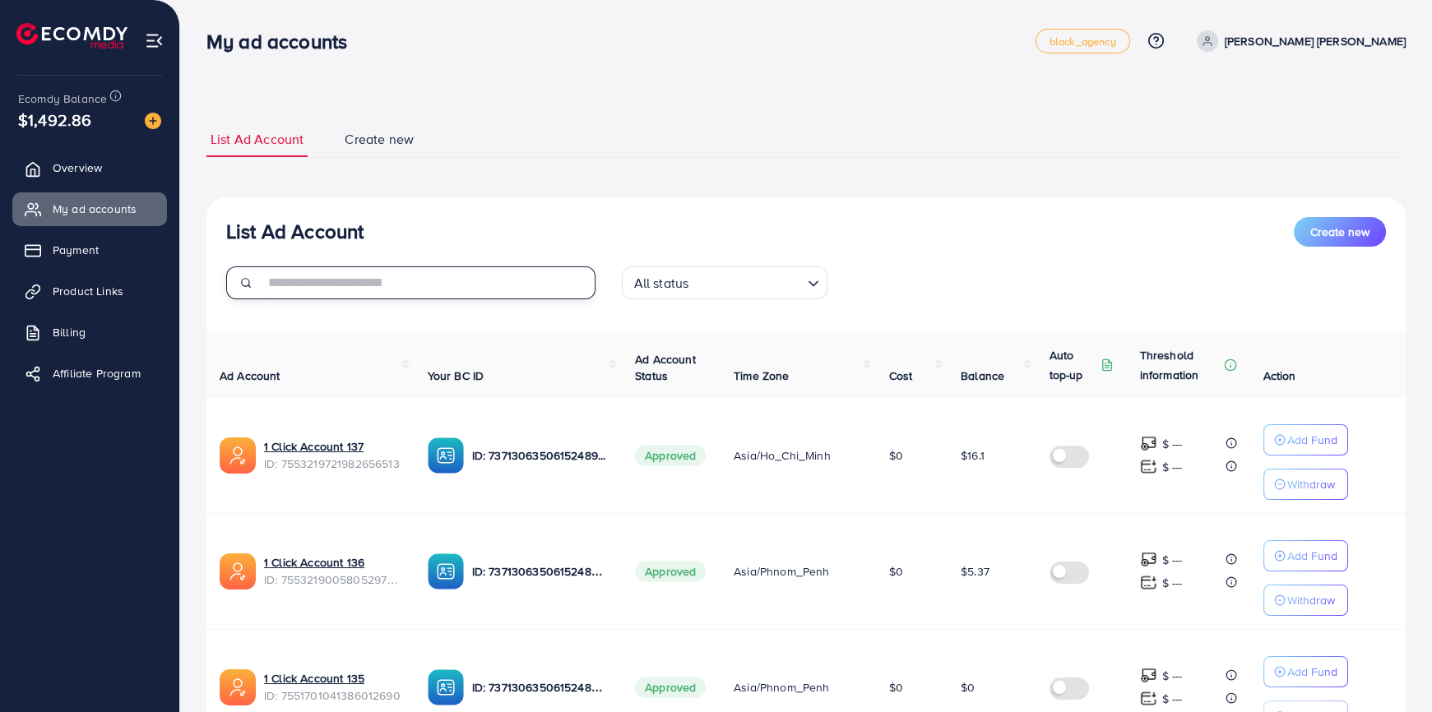
click at [382, 281] on input "text" at bounding box center [430, 283] width 332 height 33
paste input "**********"
type input "**********"
